Goal: Ask a question

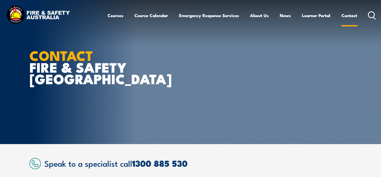
click at [347, 16] on link "Contact" at bounding box center [349, 15] width 16 height 13
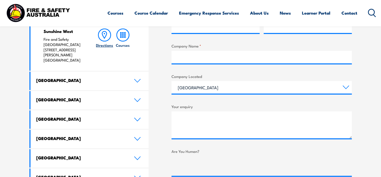
scroll to position [252, 0]
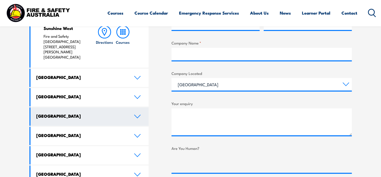
click at [58, 113] on h4 "[GEOGRAPHIC_DATA]" at bounding box center [81, 116] width 90 height 6
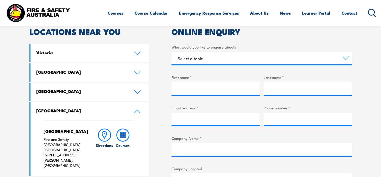
scroll to position [151, 0]
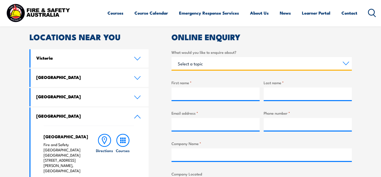
click at [343, 64] on select "Select a topic Training Emergency Response Services General Enquiry" at bounding box center [261, 63] width 180 height 13
select select "Training"
click at [171, 57] on select "Select a topic Training Emergency Response Services General Enquiry" at bounding box center [261, 63] width 180 height 13
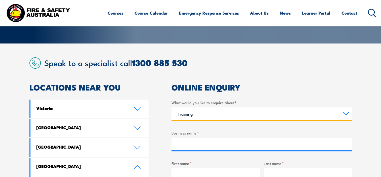
scroll to position [76, 0]
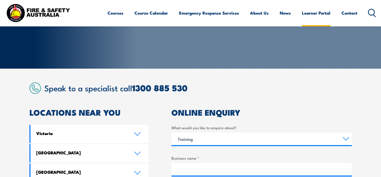
click at [314, 14] on link "Learner Portal" at bounding box center [316, 12] width 28 height 13
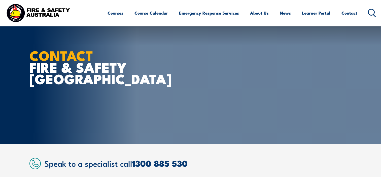
select select "Training"
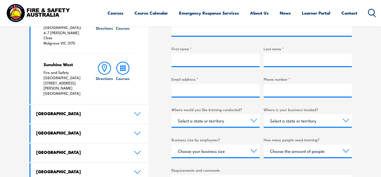
scroll to position [227, 0]
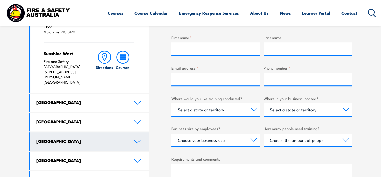
click at [137, 140] on icon at bounding box center [137, 142] width 7 height 4
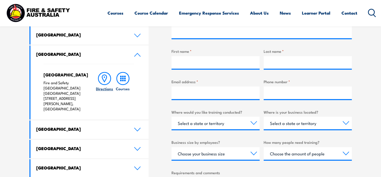
scroll to position [201, 0]
